Goal: Information Seeking & Learning: Learn about a topic

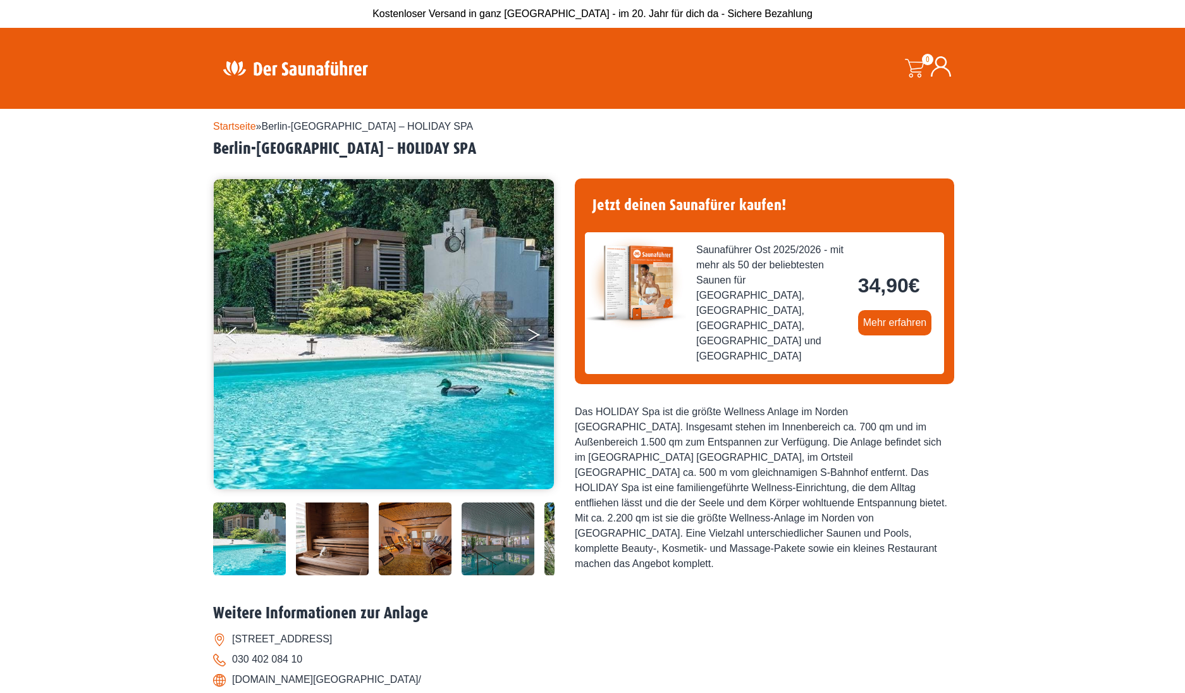
click at [534, 329] on button "Next" at bounding box center [543, 337] width 32 height 32
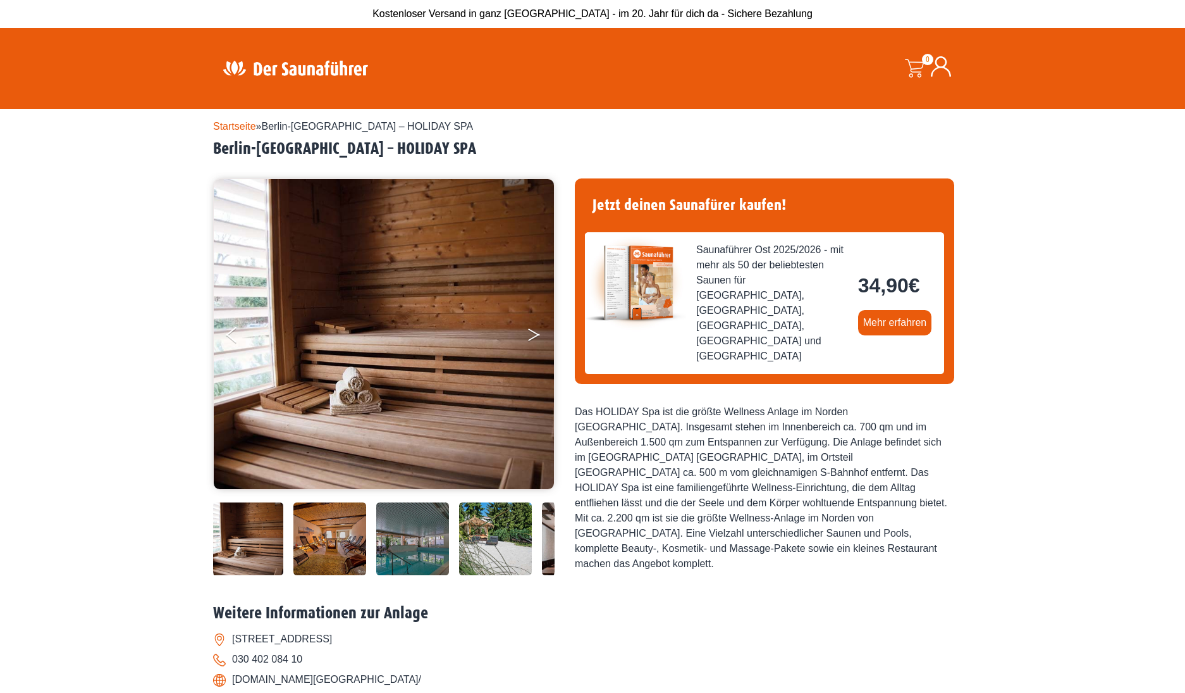
click at [534, 329] on button "Next" at bounding box center [543, 337] width 32 height 32
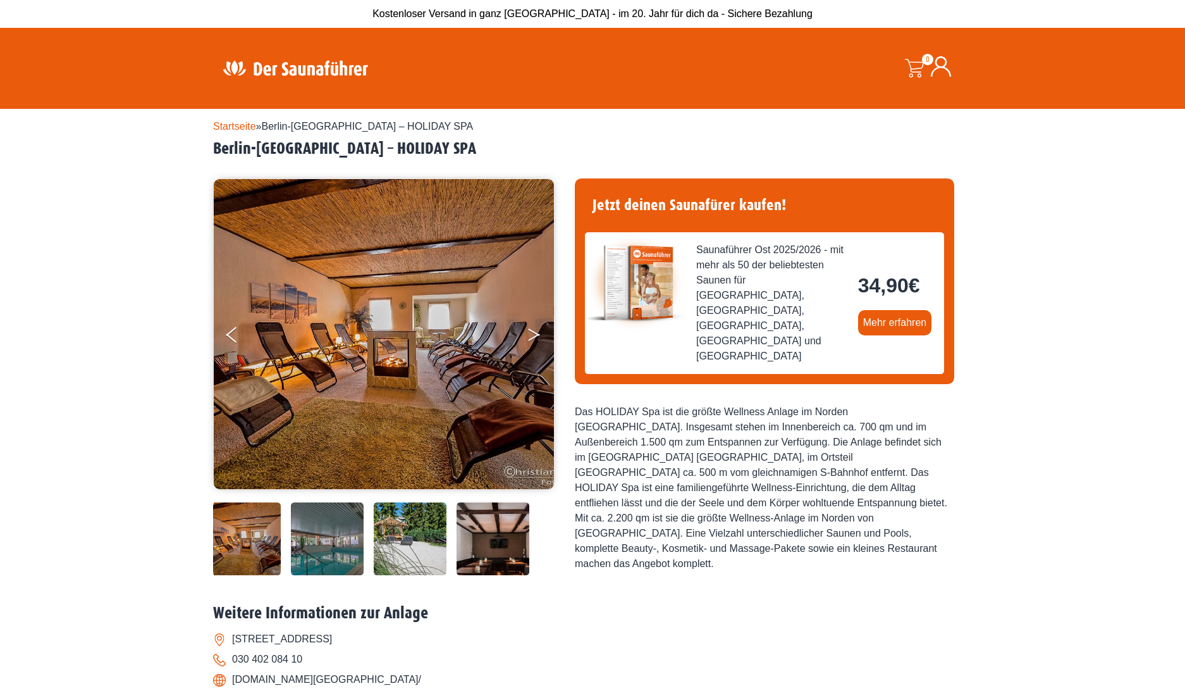
click at [534, 328] on button "Next" at bounding box center [543, 337] width 32 height 32
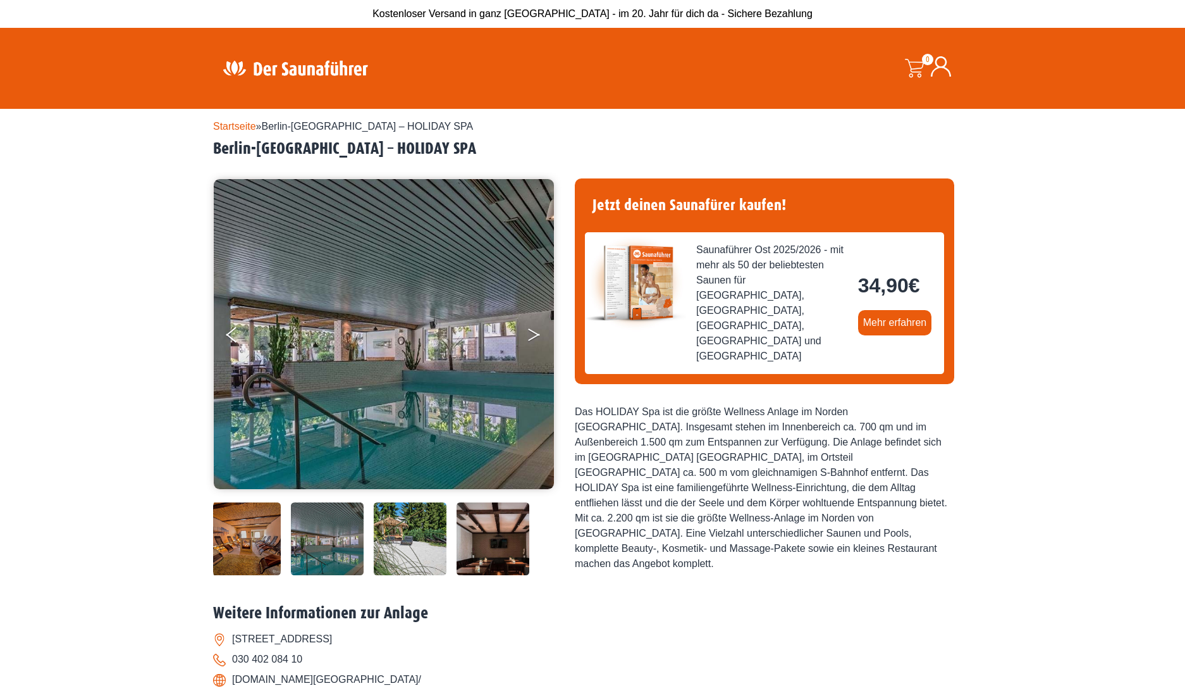
click at [532, 328] on button "Next" at bounding box center [543, 337] width 32 height 32
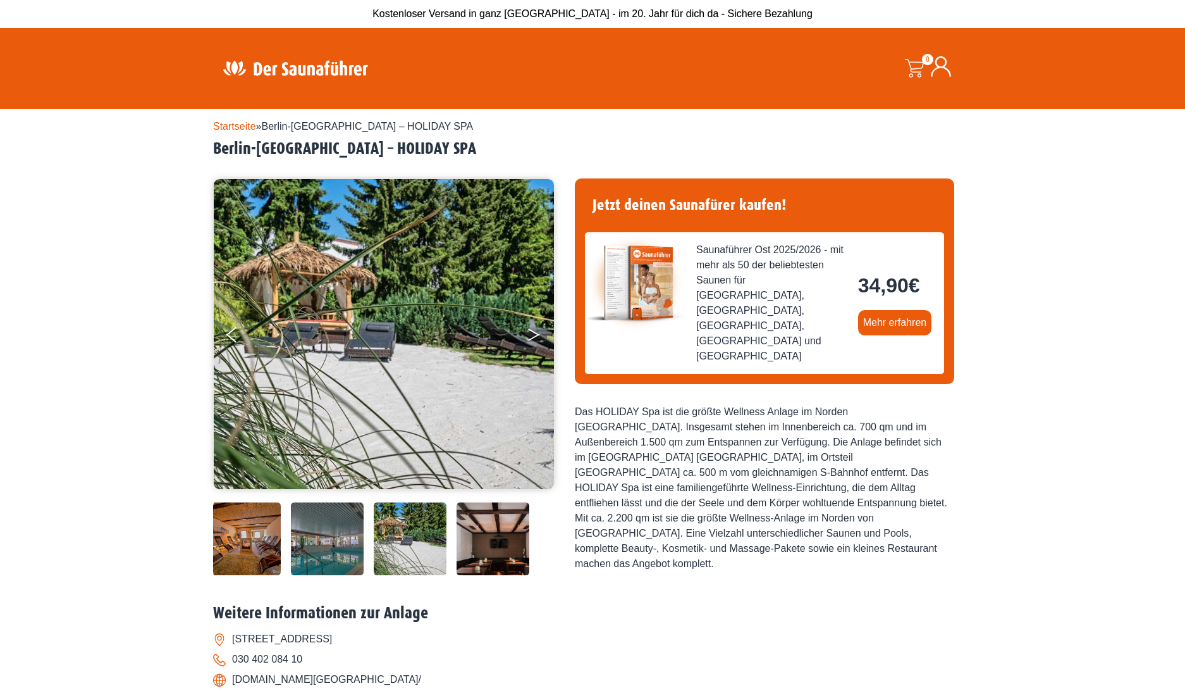
click at [530, 327] on button "Next" at bounding box center [543, 337] width 32 height 32
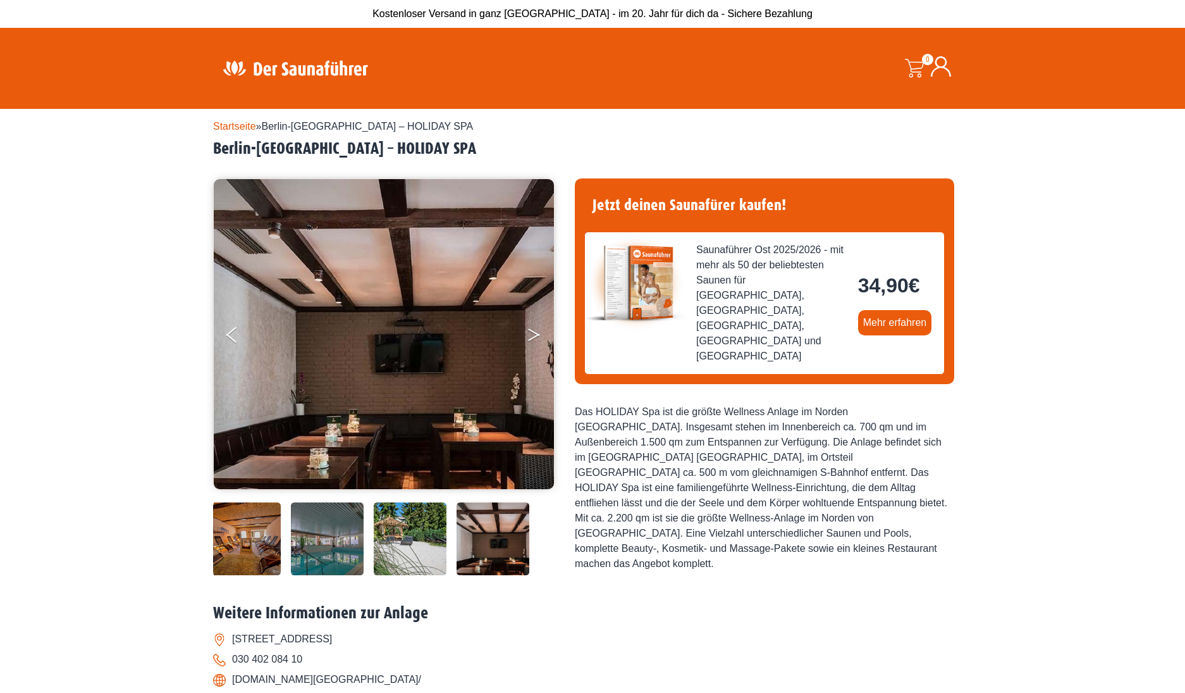
click at [530, 327] on button "Next" at bounding box center [543, 337] width 32 height 32
click at [531, 331] on icon "Next" at bounding box center [533, 332] width 11 height 8
click at [534, 331] on button "Next" at bounding box center [543, 337] width 32 height 32
click at [533, 331] on button "Next" at bounding box center [543, 337] width 32 height 32
click at [537, 331] on button "Next" at bounding box center [543, 337] width 32 height 32
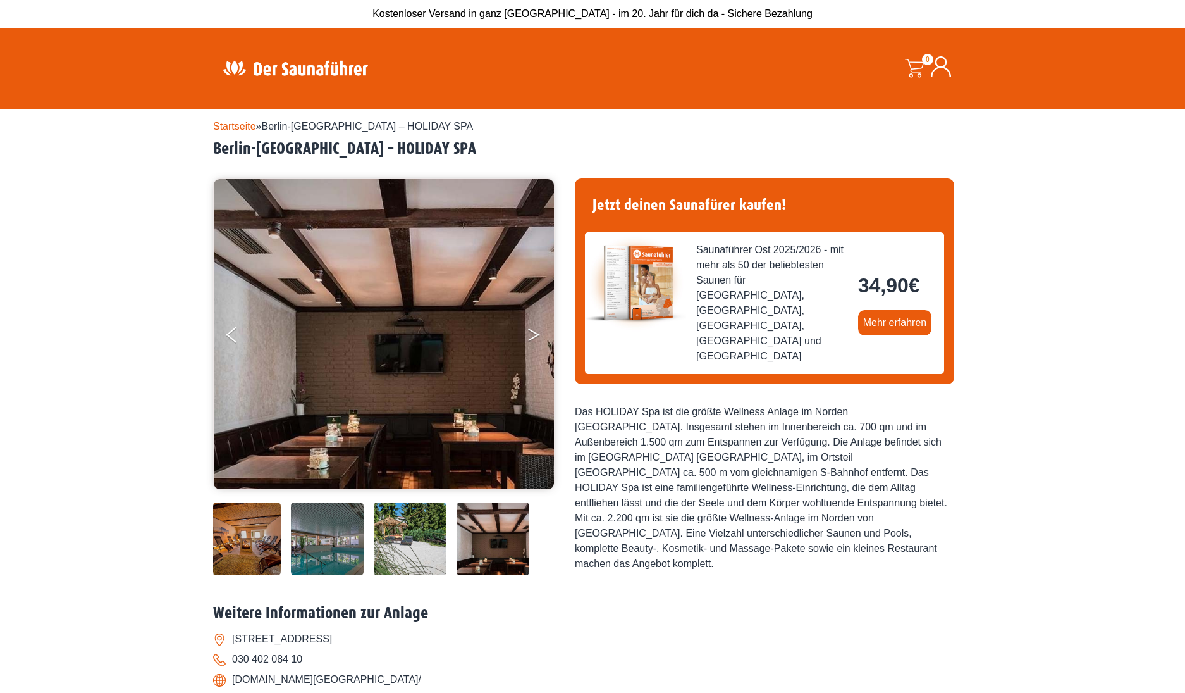
click at [534, 331] on button "Next" at bounding box center [543, 337] width 32 height 32
click at [535, 331] on button "Next" at bounding box center [543, 337] width 32 height 32
click at [238, 332] on button "Previous" at bounding box center [242, 337] width 32 height 32
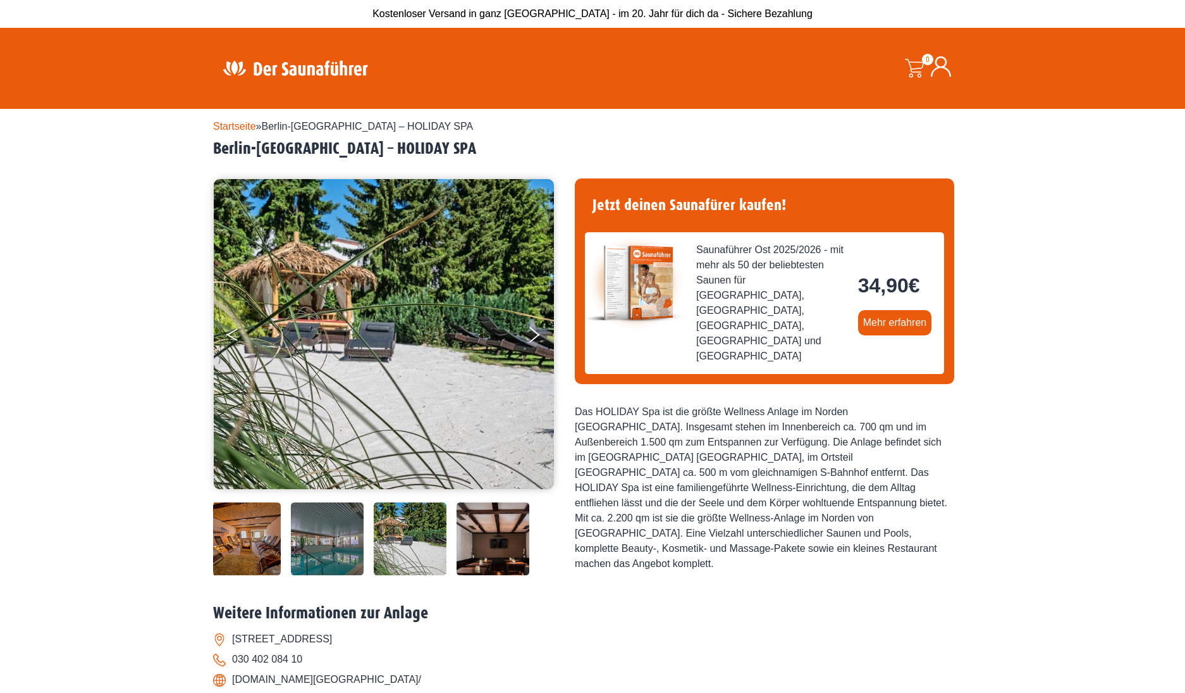
click at [238, 331] on button "Previous" at bounding box center [242, 337] width 32 height 32
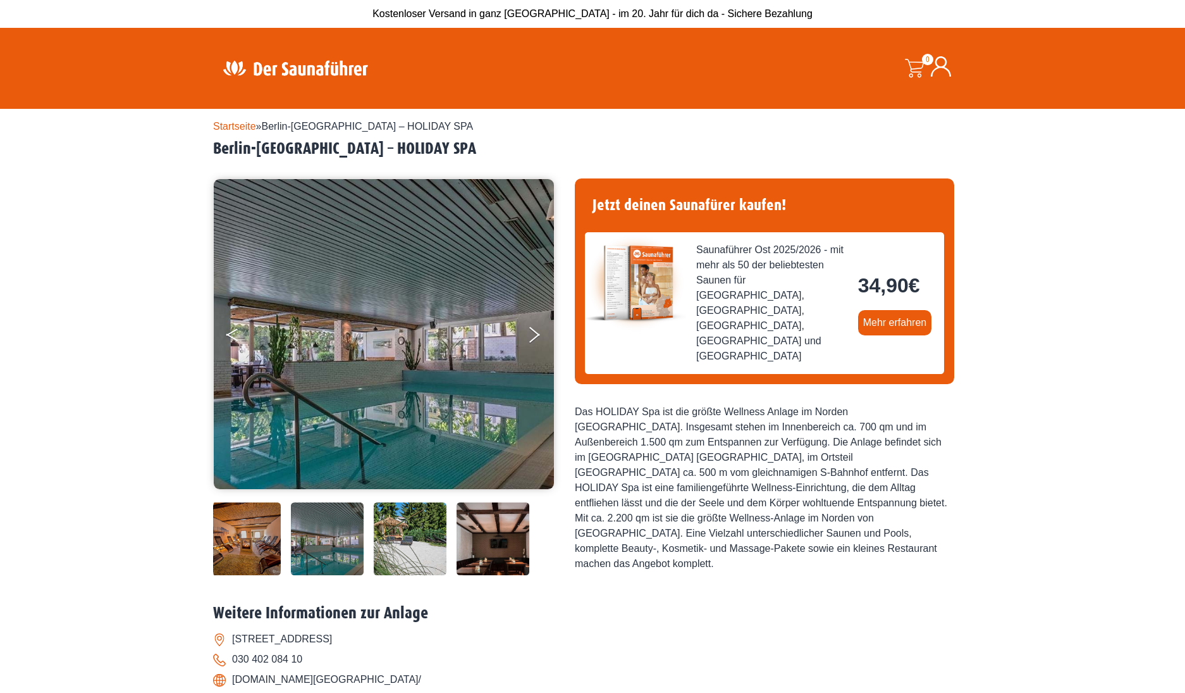
click at [232, 335] on button "Previous" at bounding box center [242, 337] width 32 height 32
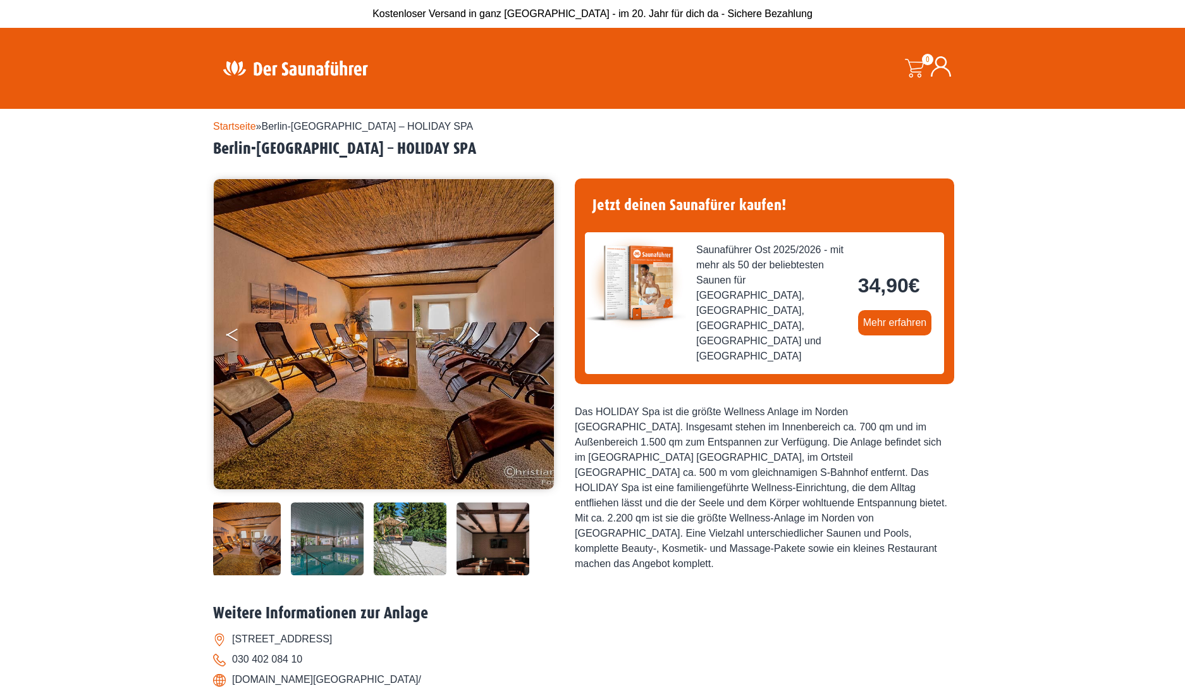
click at [232, 335] on button "Previous" at bounding box center [242, 337] width 32 height 32
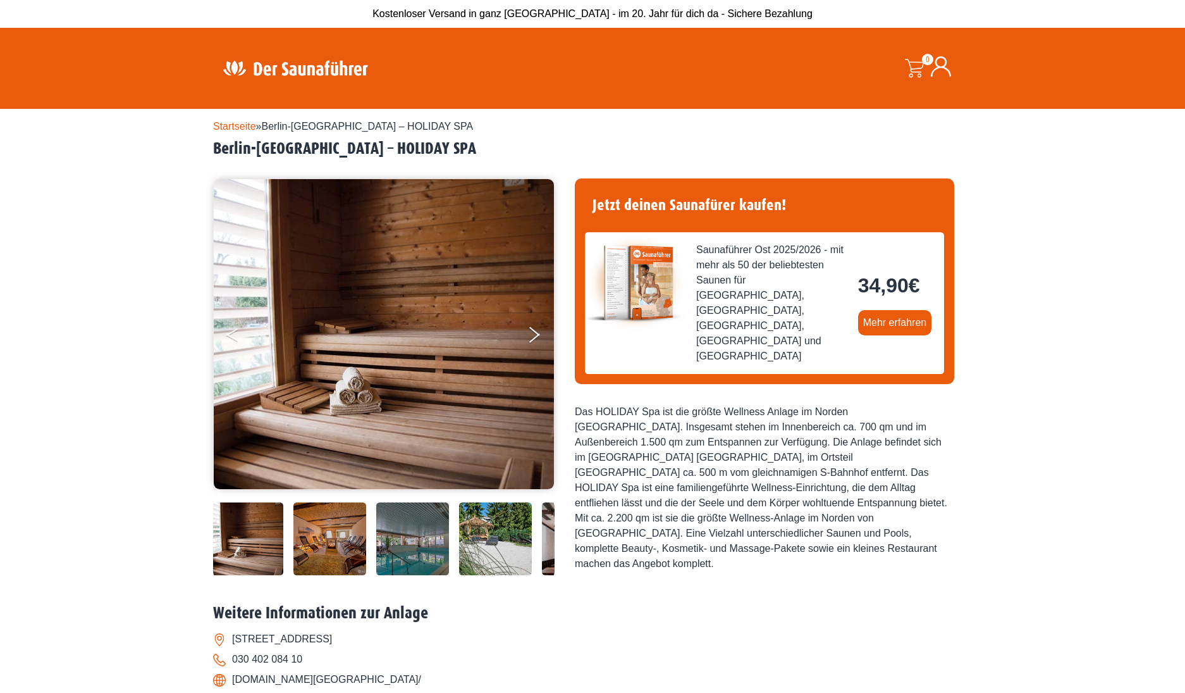
click at [233, 334] on button "Previous" at bounding box center [242, 337] width 32 height 32
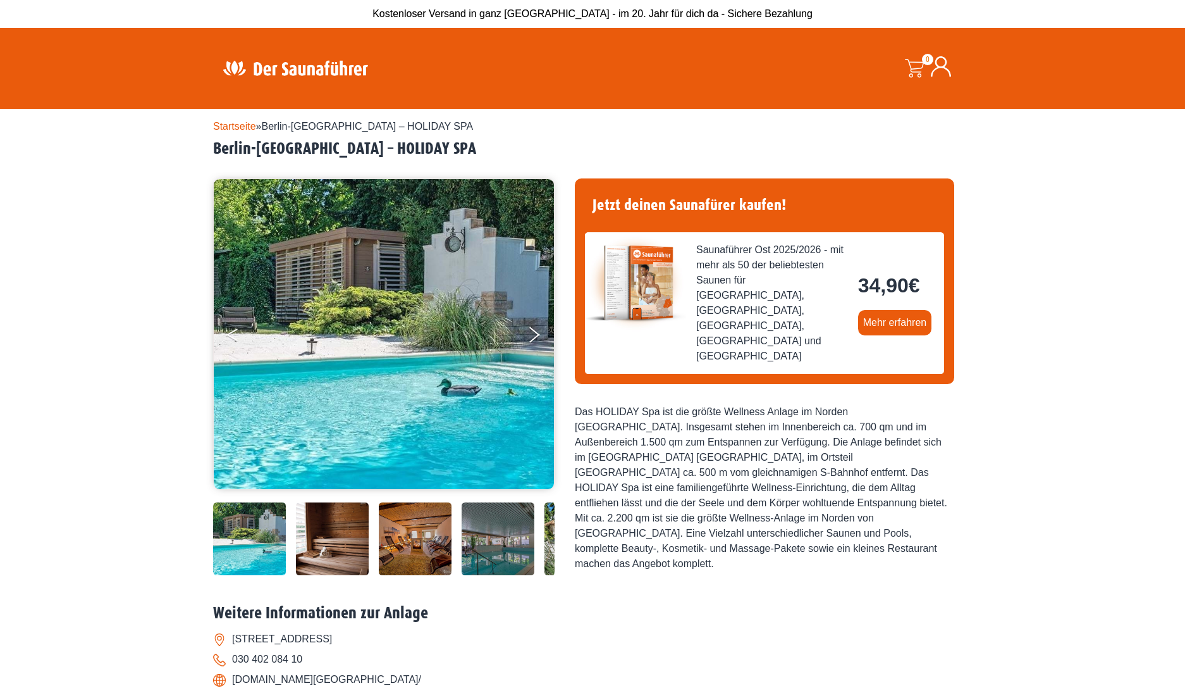
click at [233, 335] on button "Previous" at bounding box center [242, 337] width 32 height 32
click at [548, 575] on img at bounding box center [581, 538] width 73 height 73
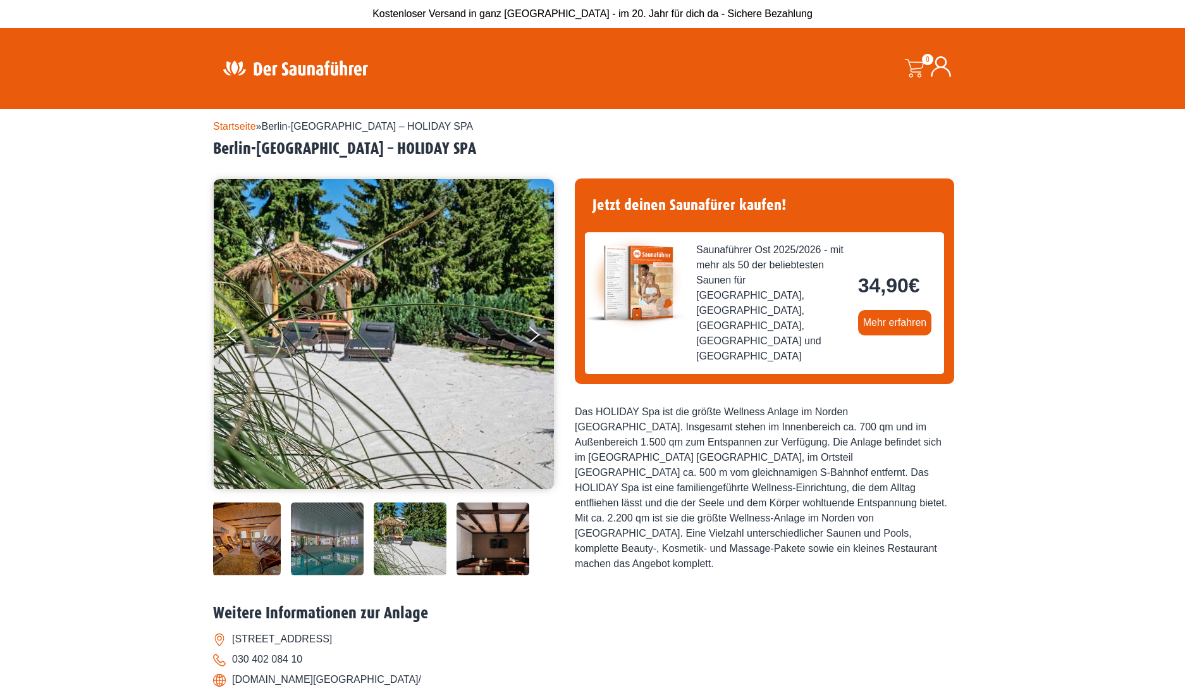
click at [498, 575] on img at bounding box center [493, 538] width 73 height 73
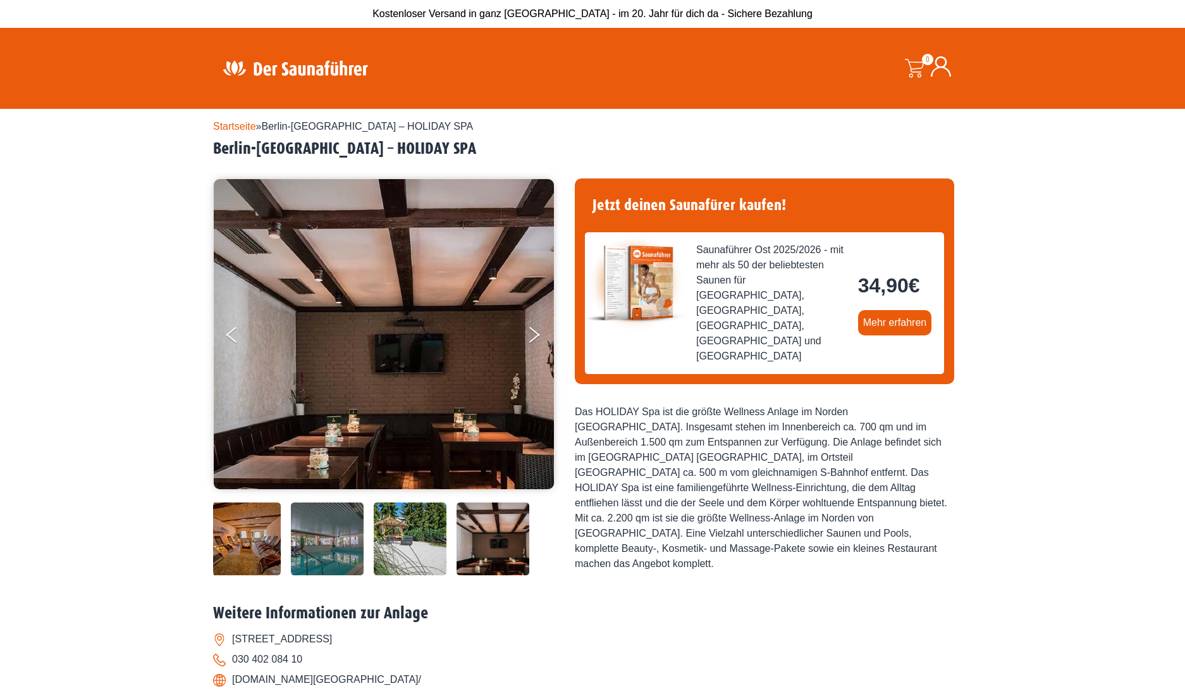
click at [497, 575] on img at bounding box center [493, 538] width 73 height 73
